Goal: Task Accomplishment & Management: Manage account settings

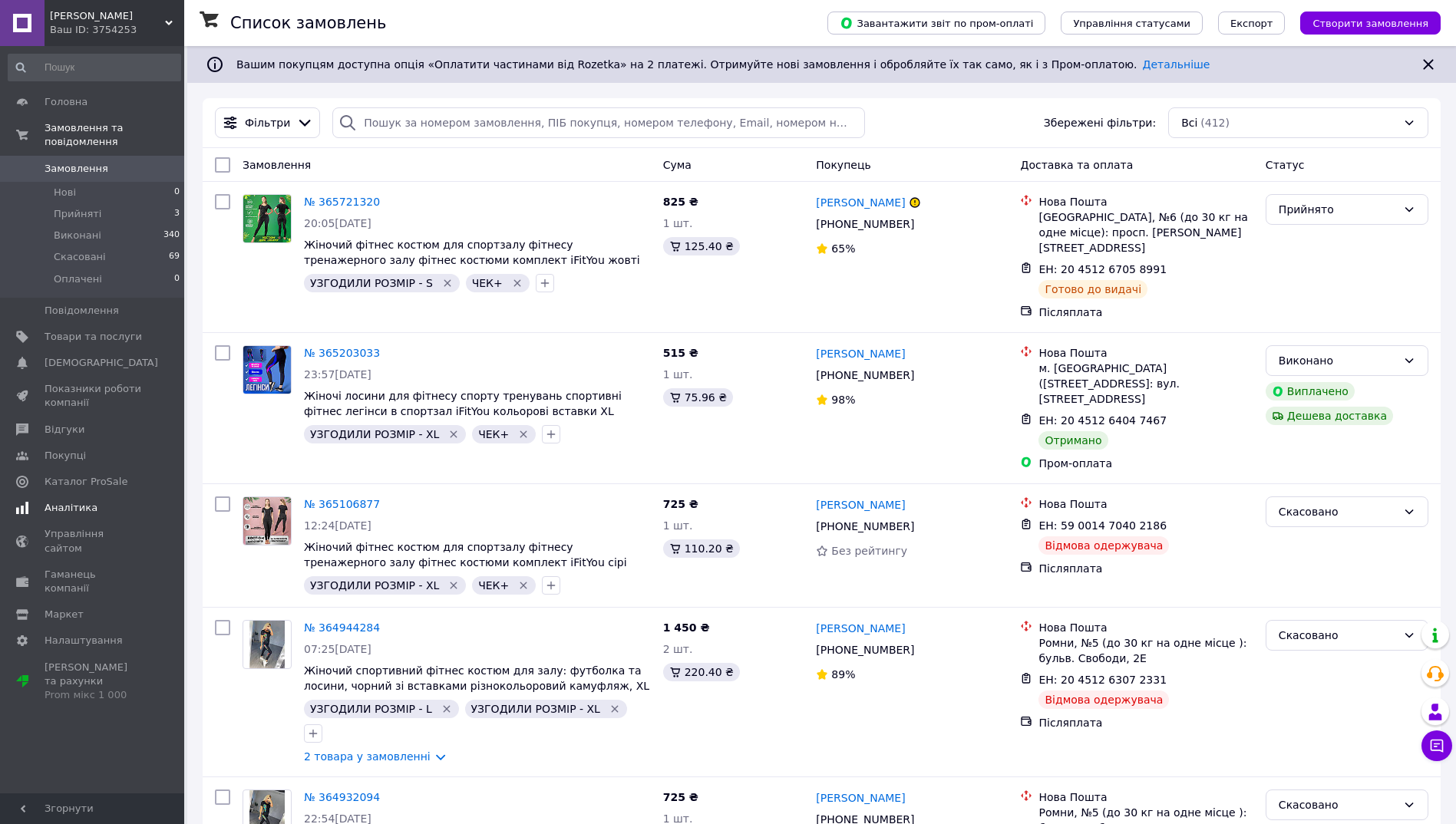
drag, startPoint x: 73, startPoint y: 493, endPoint x: 100, endPoint y: 333, distance: 162.3
click at [73, 501] on span "Аналітика" at bounding box center [71, 507] width 53 height 14
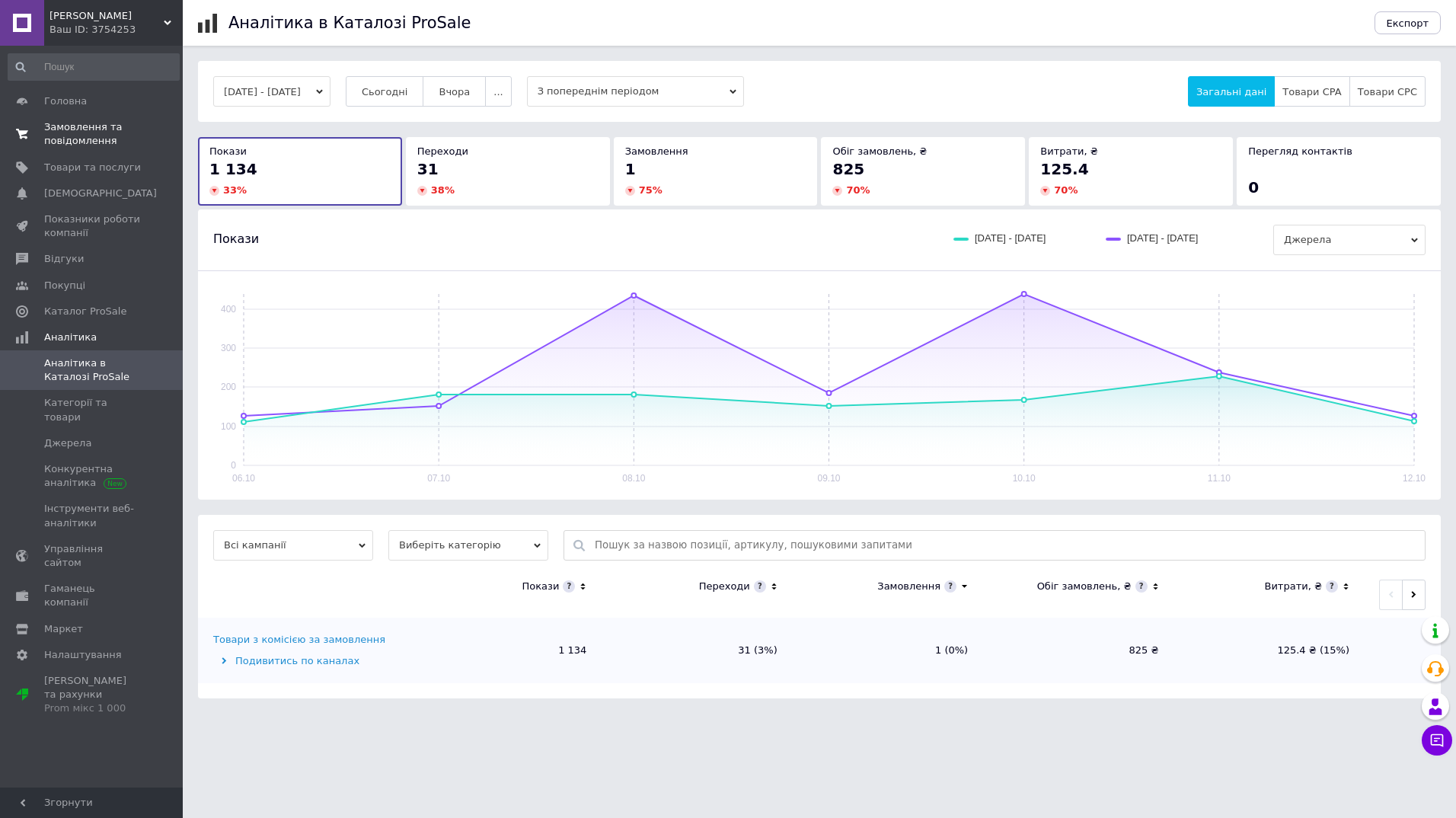
click at [82, 137] on span "Замовлення та повідомлення" at bounding box center [93, 134] width 97 height 28
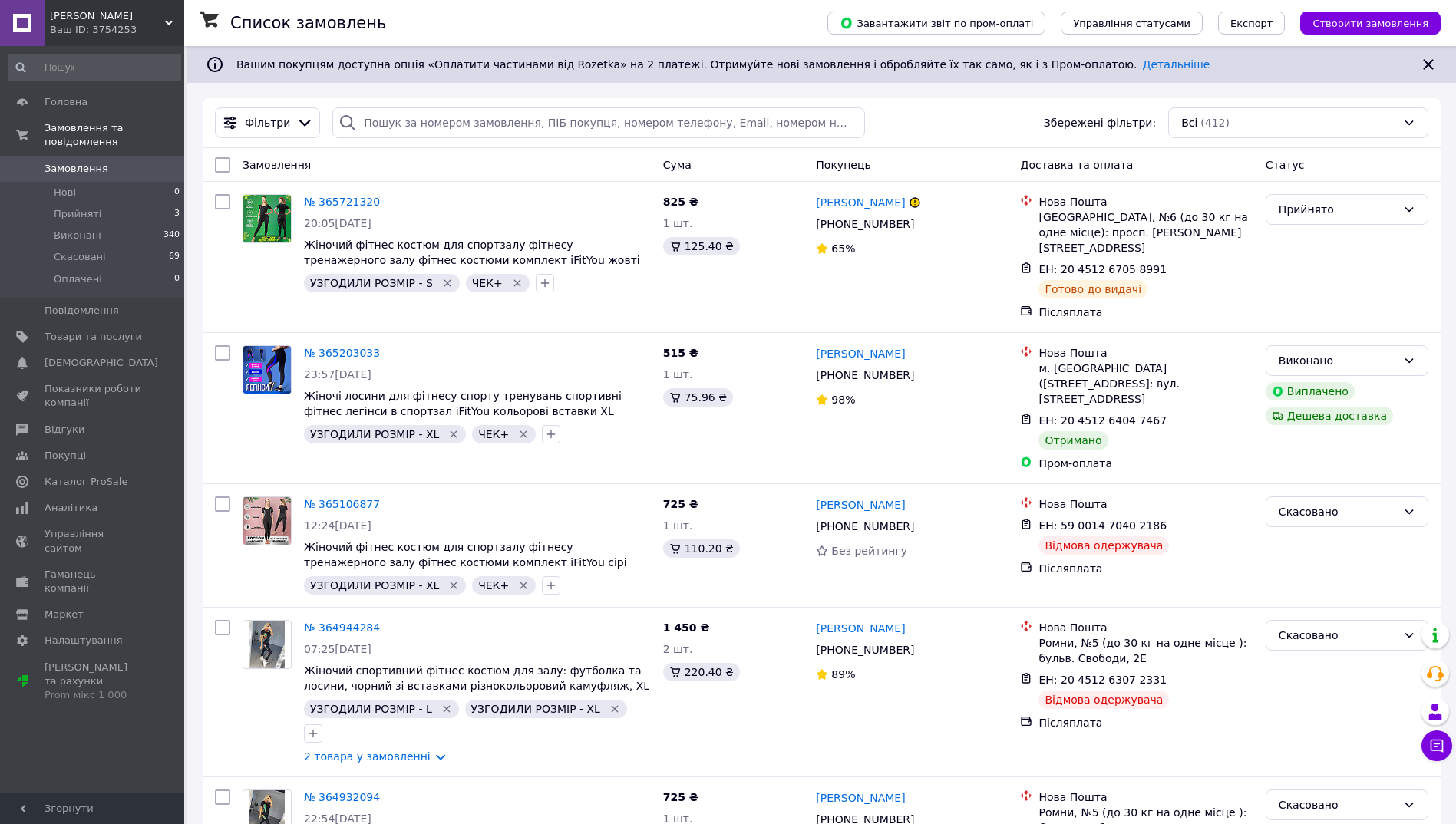
drag, startPoint x: 58, startPoint y: 493, endPoint x: 256, endPoint y: 310, distance: 269.6
click at [58, 501] on span "Аналітика" at bounding box center [71, 507] width 53 height 14
